Goal: Obtain resource: Obtain resource

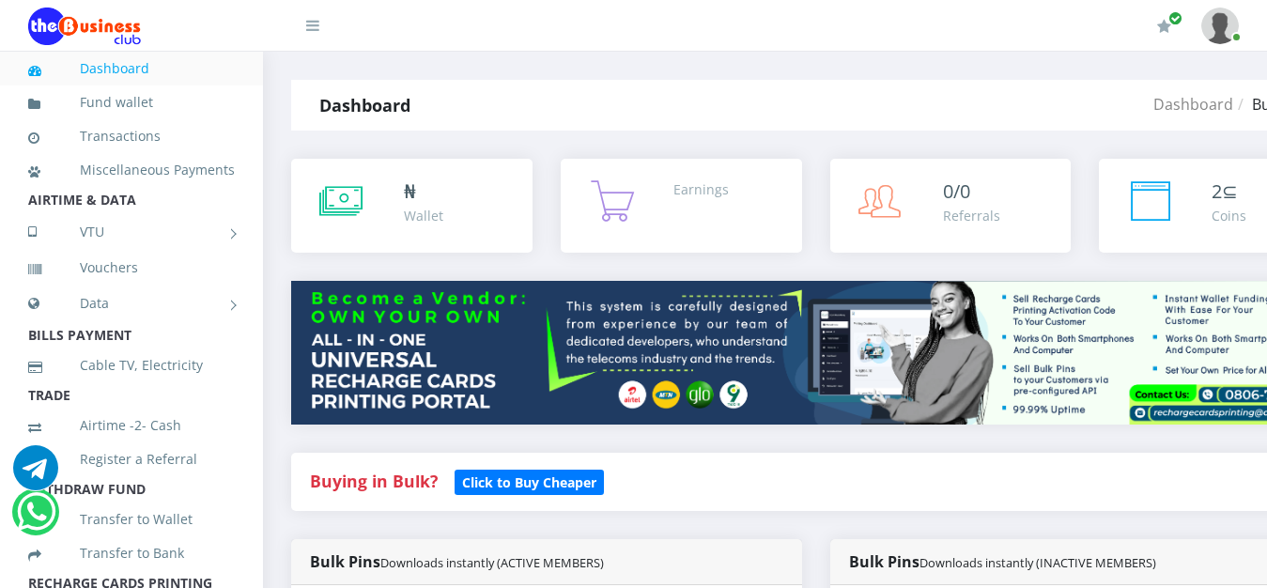
scroll to position [871, 0]
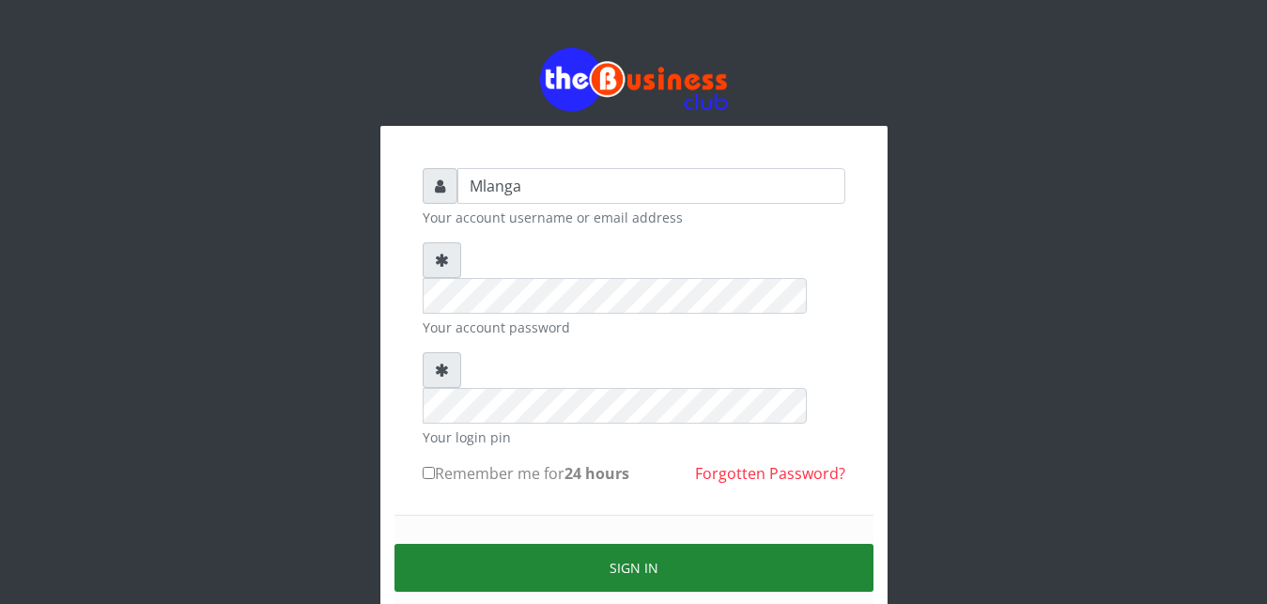
click at [632, 544] on button "Sign in" at bounding box center [634, 568] width 479 height 48
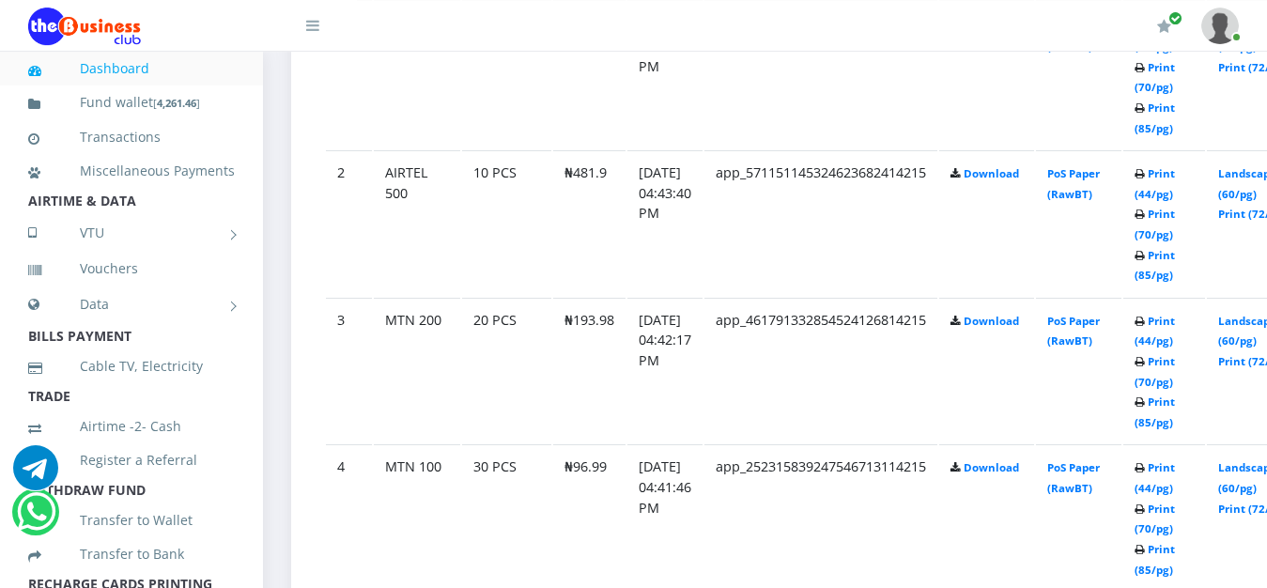
scroll to position [1150, 0]
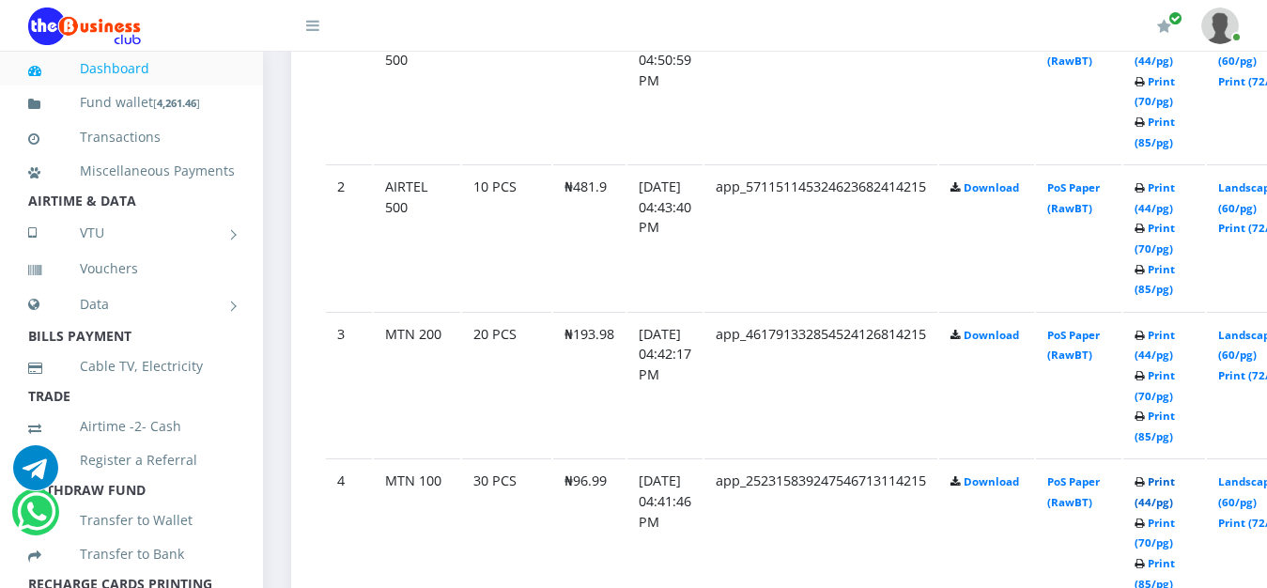
click at [1175, 484] on link "Print (44/pg)" at bounding box center [1155, 491] width 40 height 35
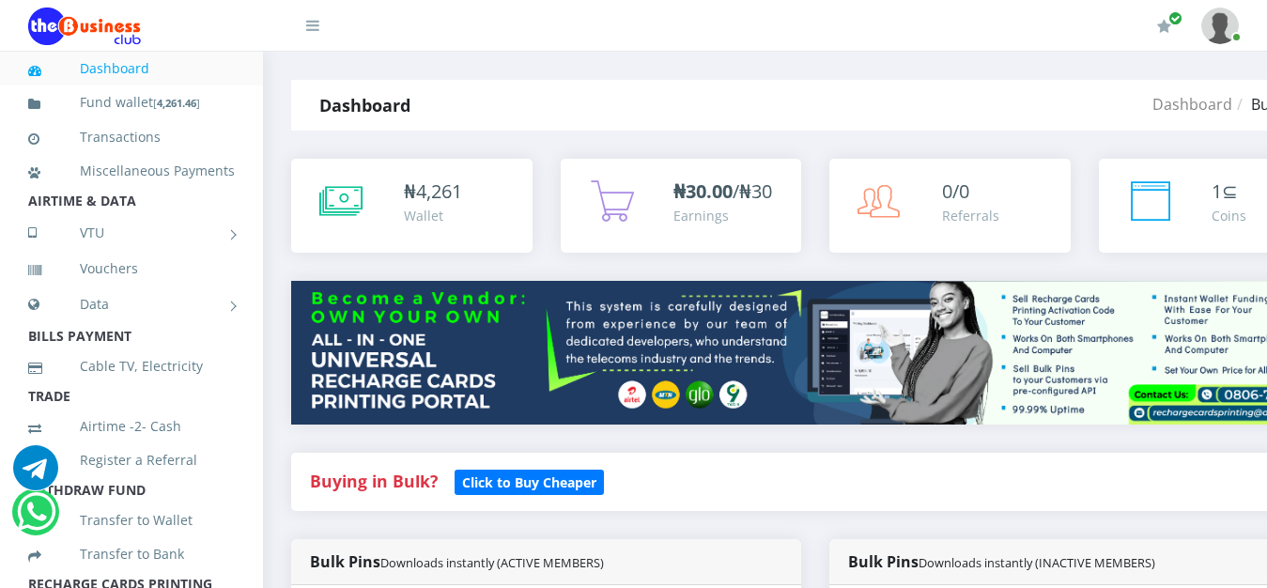
scroll to position [1150, 0]
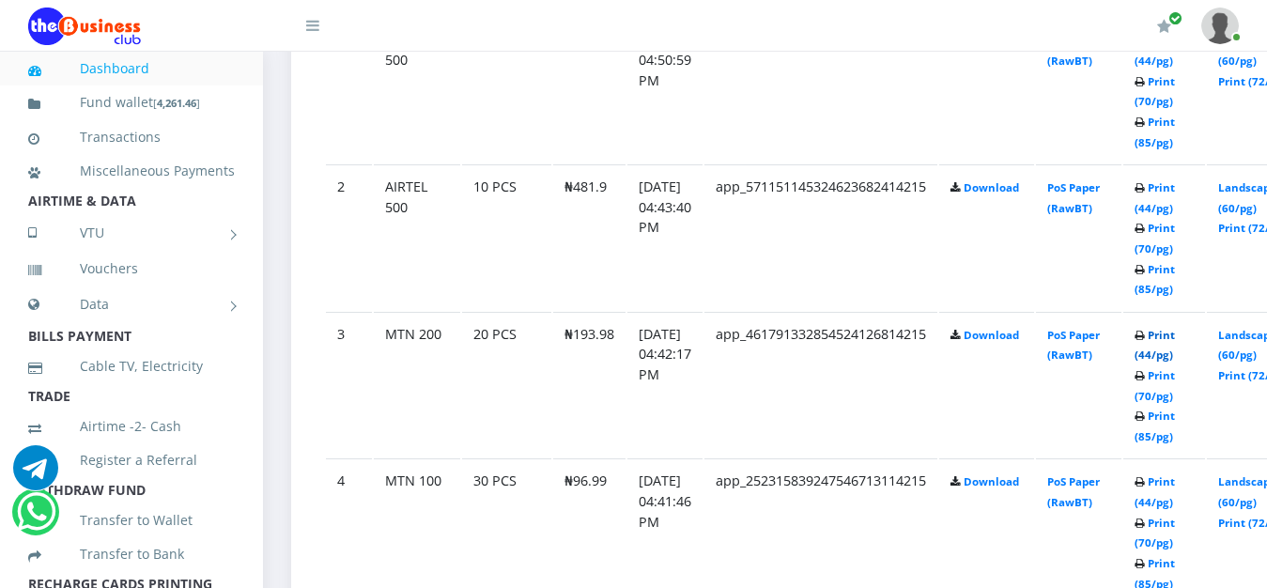
click at [1175, 338] on link "Print (44/pg)" at bounding box center [1155, 345] width 40 height 35
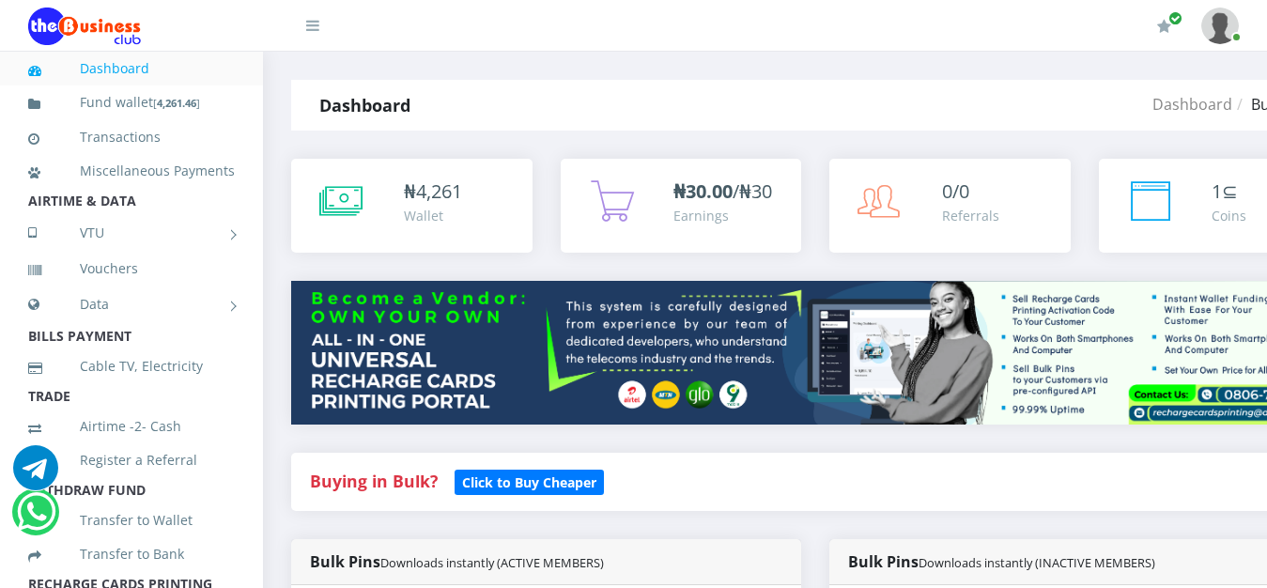
scroll to position [1150, 0]
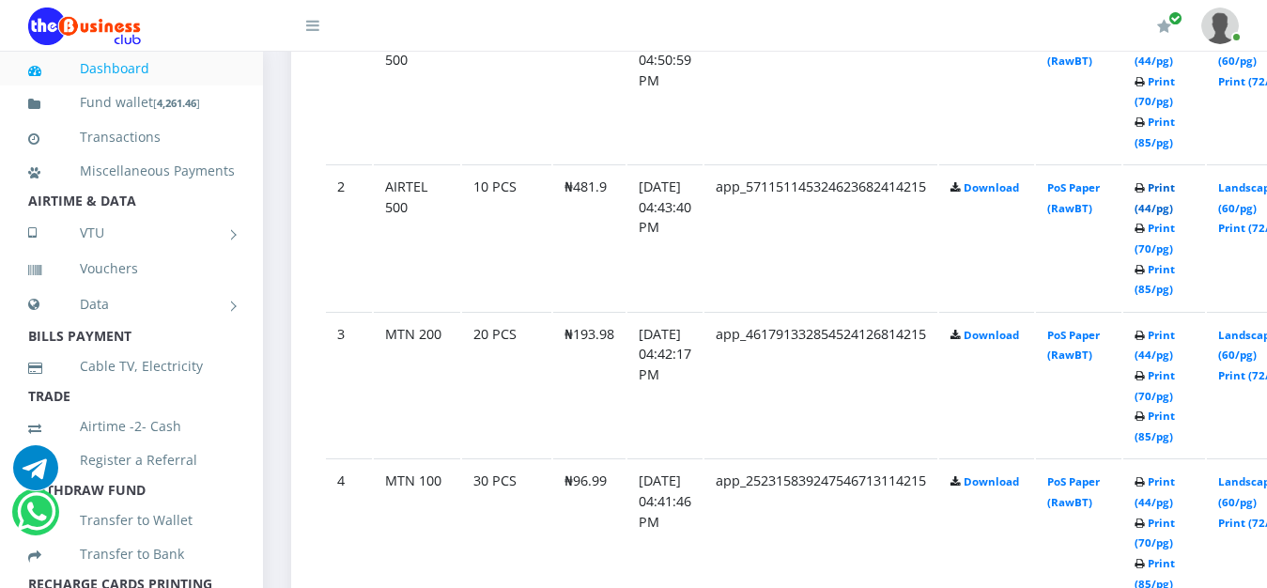
click at [1175, 192] on link "Print (44/pg)" at bounding box center [1155, 197] width 40 height 35
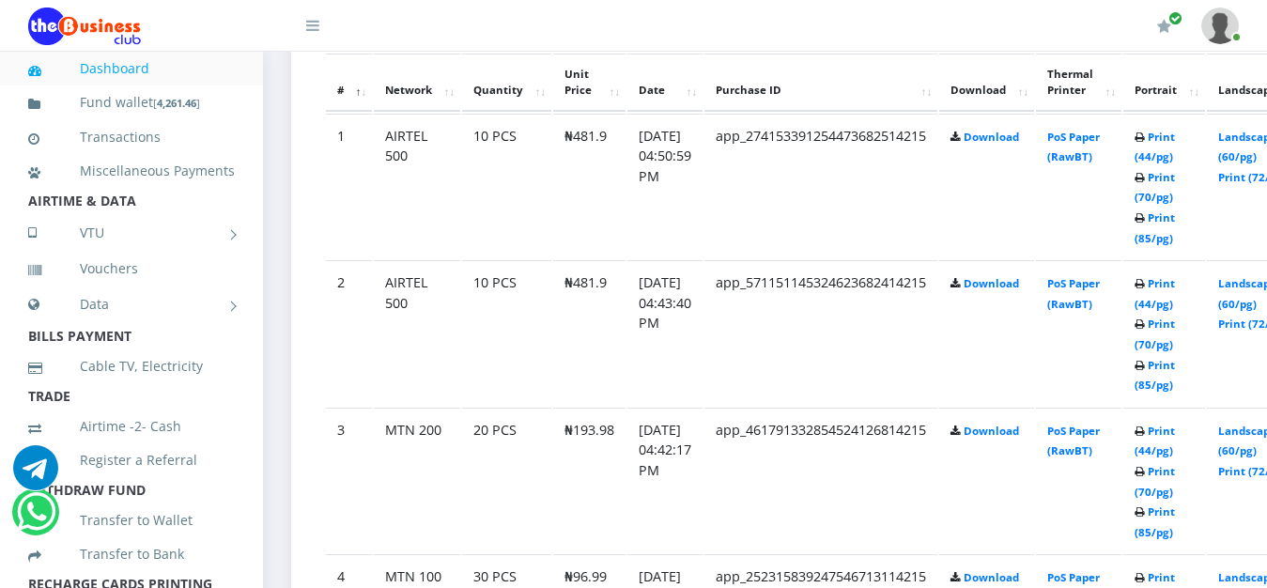
scroll to position [1006, 0]
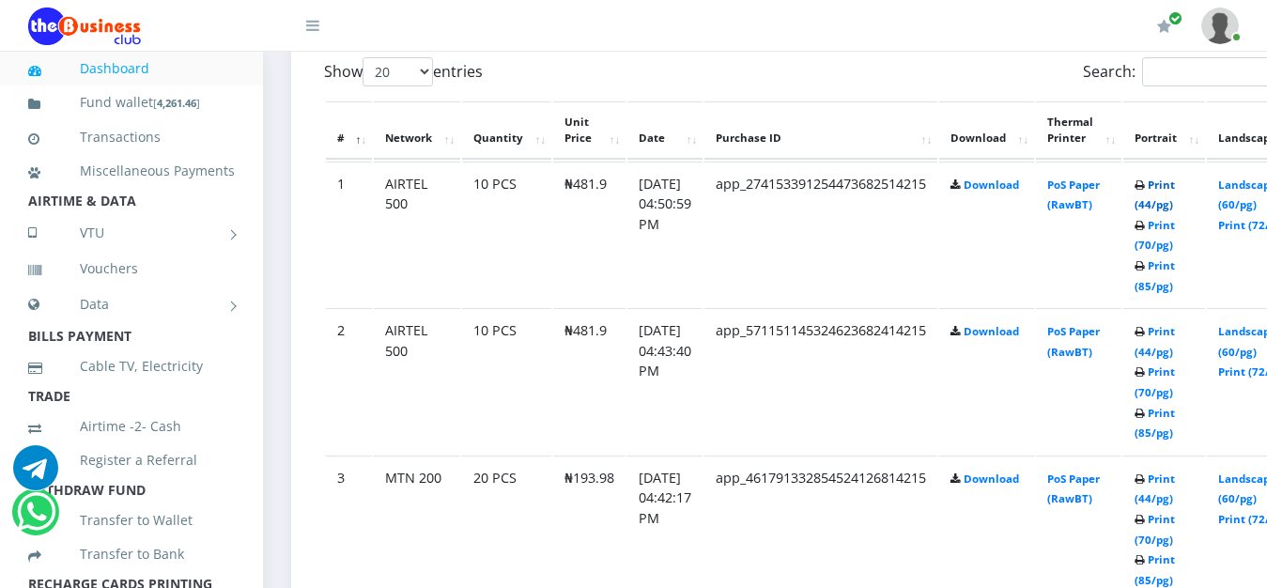
click at [1175, 183] on link "Print (44/pg)" at bounding box center [1155, 195] width 40 height 35
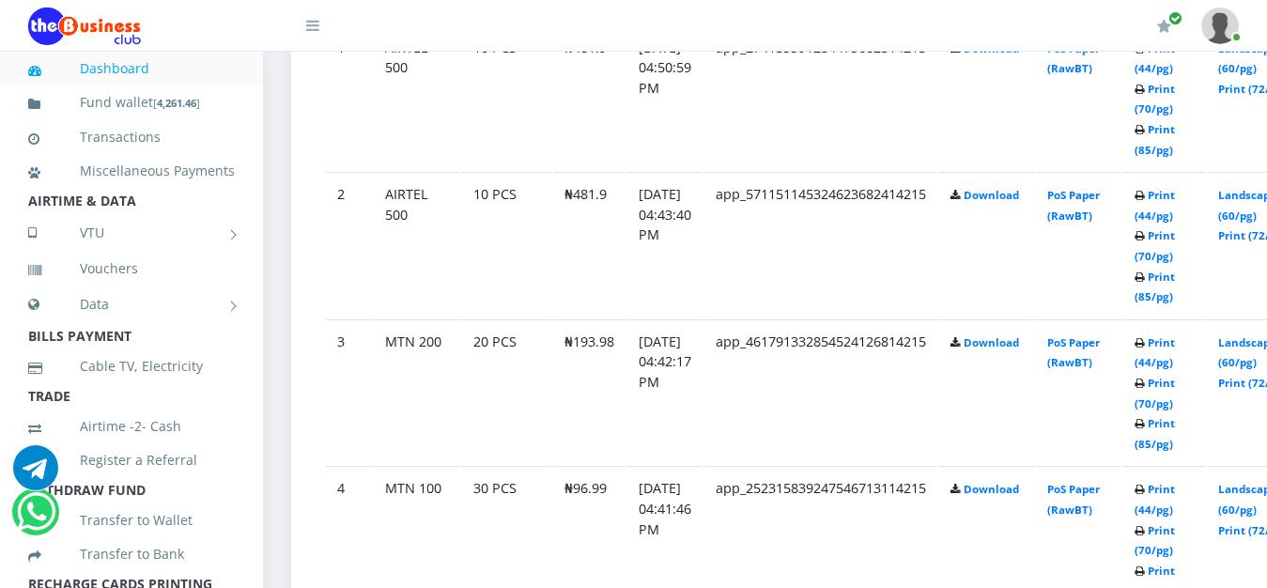
scroll to position [1150, 0]
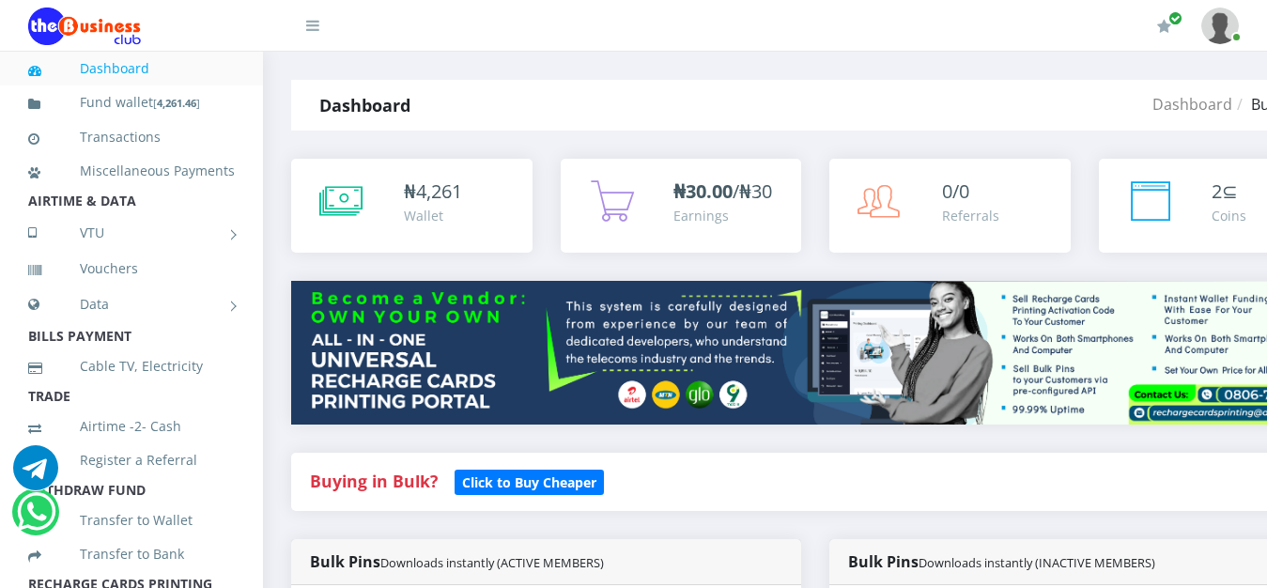
scroll to position [1150, 0]
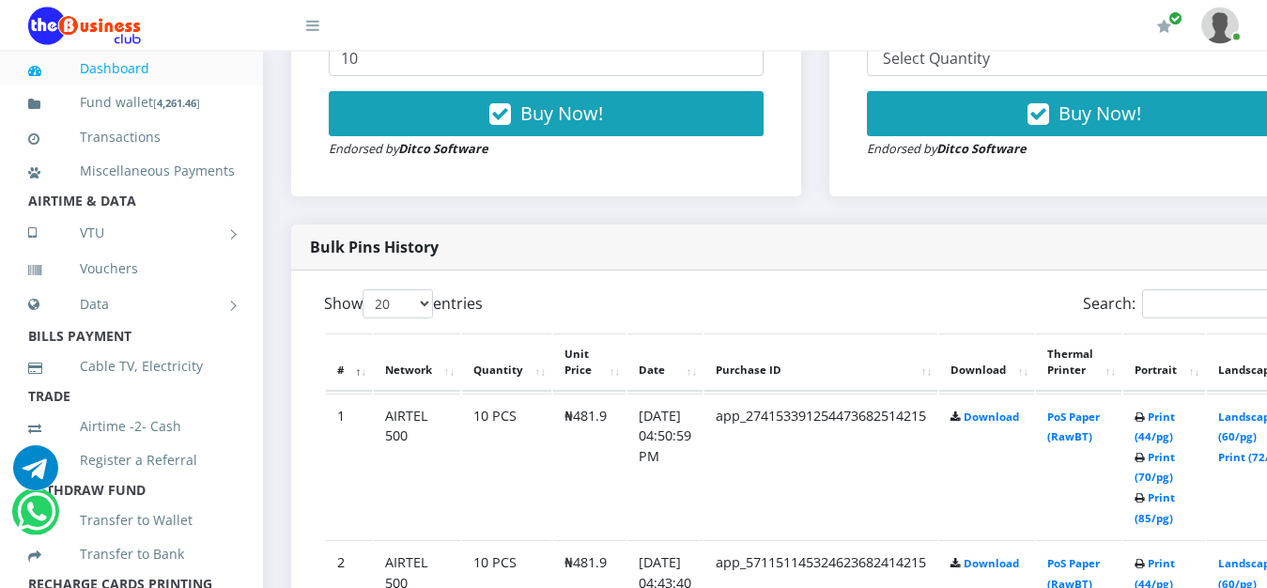
scroll to position [767, 0]
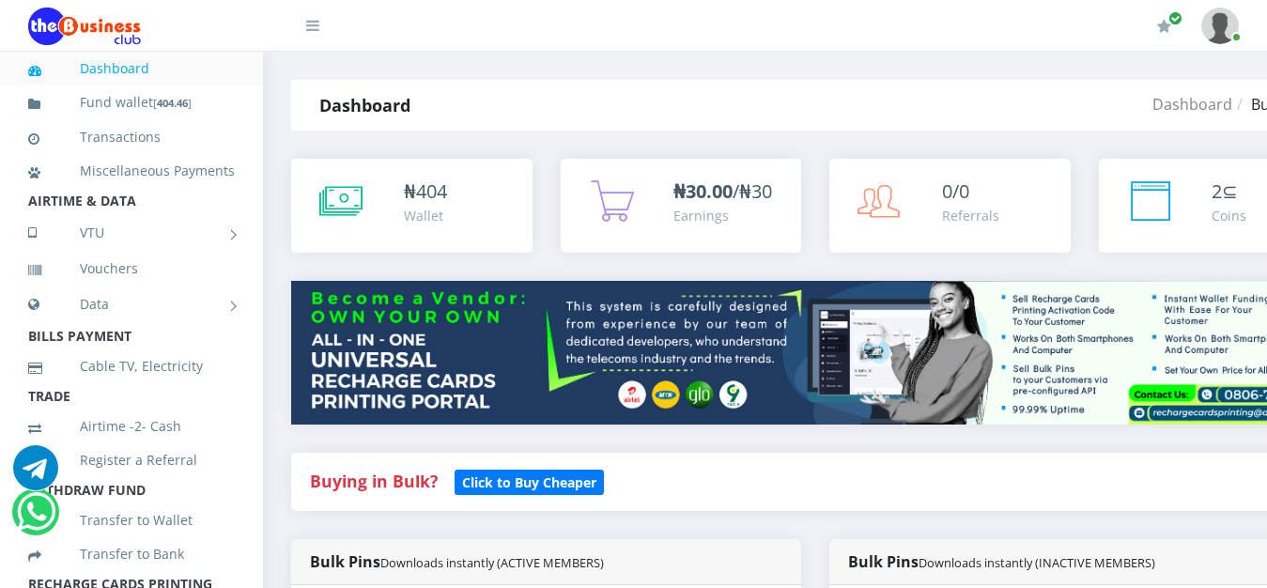
scroll to position [767, 0]
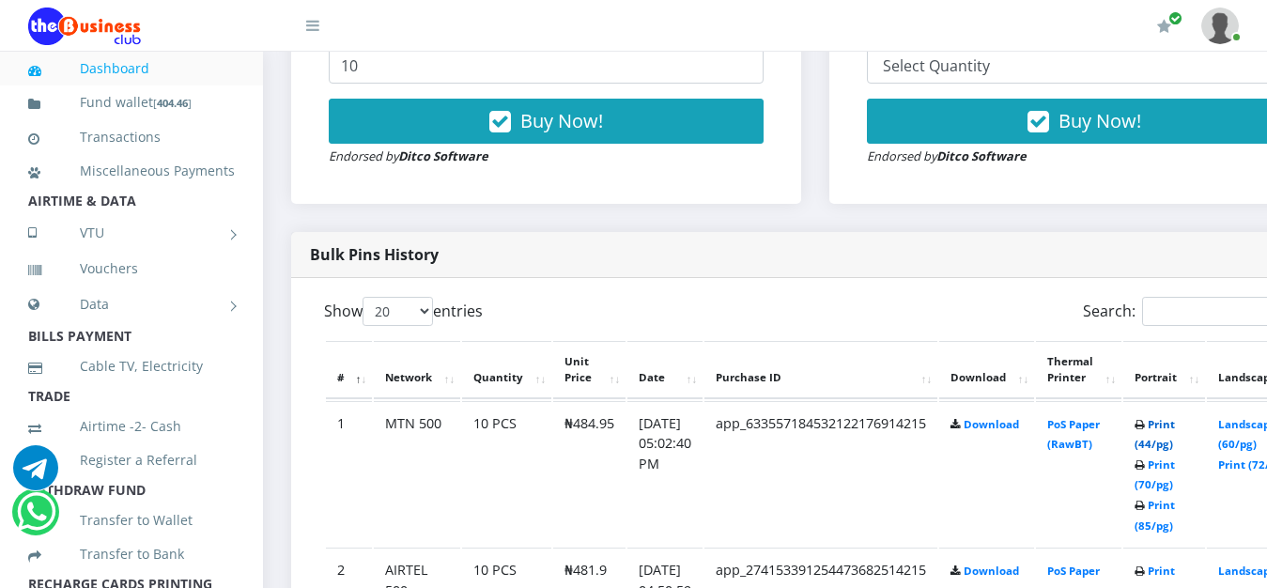
click at [1175, 425] on link "Print (44/pg)" at bounding box center [1155, 434] width 40 height 35
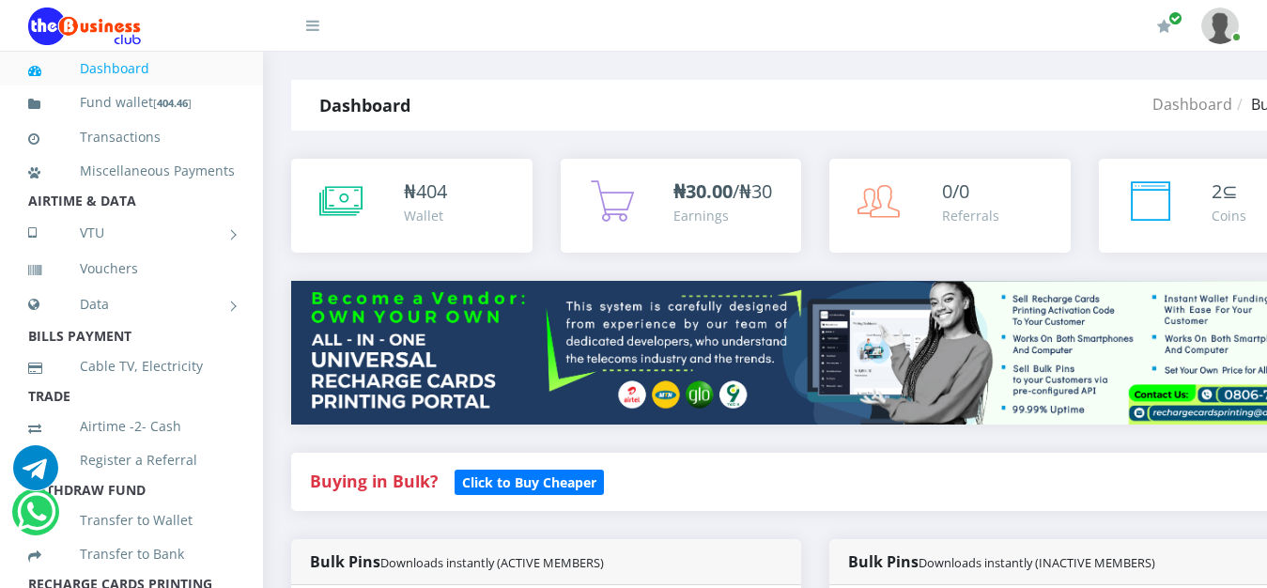
scroll to position [767, 0]
